Goal: Information Seeking & Learning: Learn about a topic

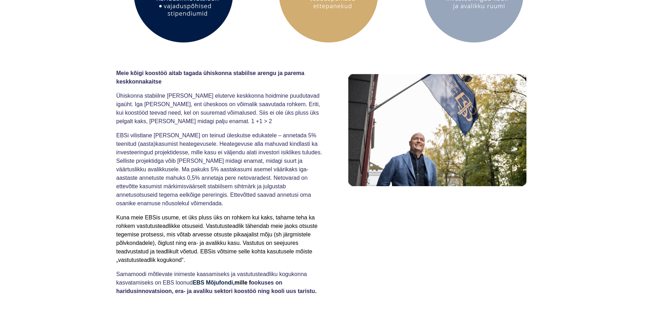
scroll to position [182, 0]
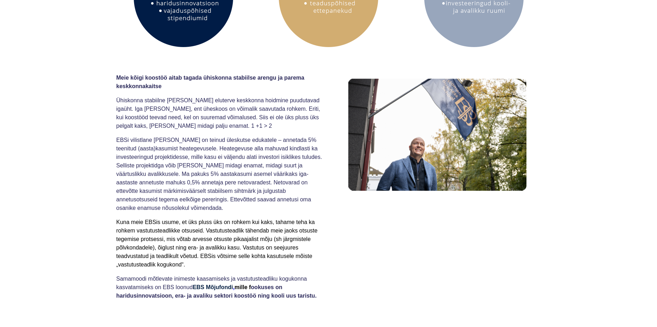
click at [207, 142] on span "EBSi vilistlane [PERSON_NAME] on teinud üleskutse edukatele – annetada 5% teeni…" at bounding box center [219, 174] width 206 height 74
click at [242, 149] on span "EBSi vilistlane [PERSON_NAME] on teinud üleskutse edukatele – annetada 5% teeni…" at bounding box center [219, 174] width 206 height 74
click at [164, 149] on span "EBSi vilistlane [PERSON_NAME] on teinud üleskutse edukatele – annetada 5% teeni…" at bounding box center [219, 174] width 206 height 74
click at [166, 150] on span "EBSi vilistlane [PERSON_NAME] on teinud üleskutse edukatele – annetada 5% teeni…" at bounding box center [219, 174] width 206 height 74
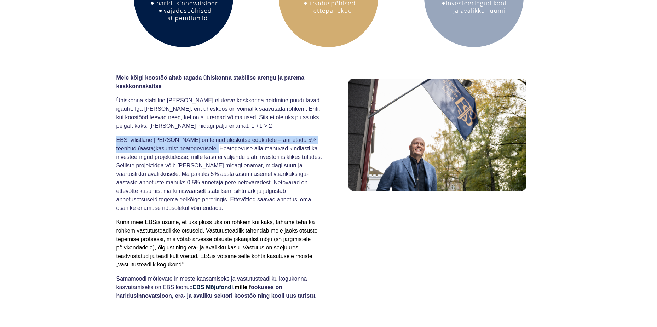
drag, startPoint x: 196, startPoint y: 148, endPoint x: 117, endPoint y: 139, distance: 79.0
click at [117, 139] on span "EBSi vilistlane [PERSON_NAME] on teinud üleskutse edukatele – annetada 5% teeni…" at bounding box center [219, 174] width 206 height 74
copy span "EBSi vilistlane [PERSON_NAME] on teinud üleskutse edukatele – annetada 5% teeni…"
